Goal: Transaction & Acquisition: Purchase product/service

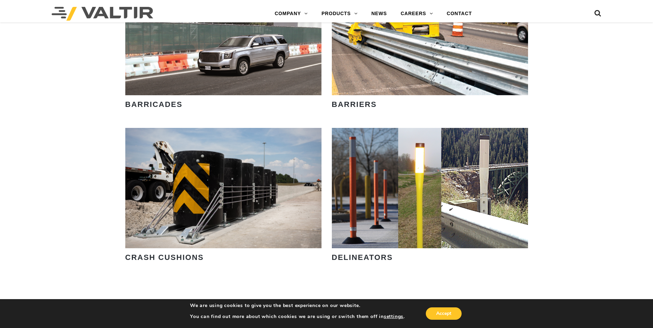
scroll to position [508, 0]
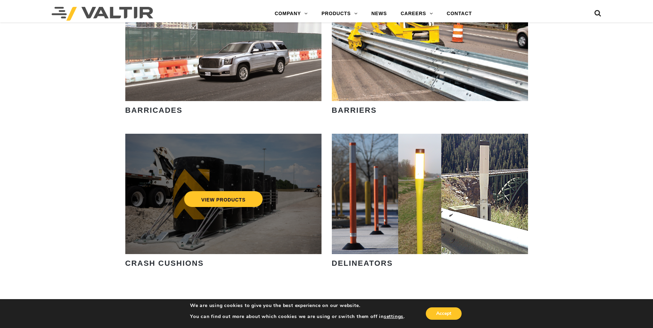
click at [169, 188] on div "VIEW PRODUCTS" at bounding box center [223, 199] width 169 height 23
click at [214, 201] on link "VIEW PRODUCTS" at bounding box center [223, 199] width 79 height 16
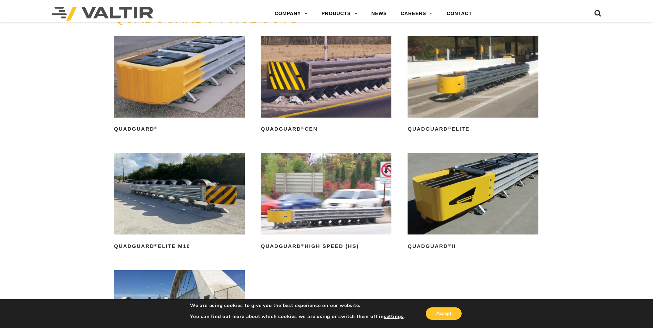
scroll to position [471, 0]
